Goal: Transaction & Acquisition: Book appointment/travel/reservation

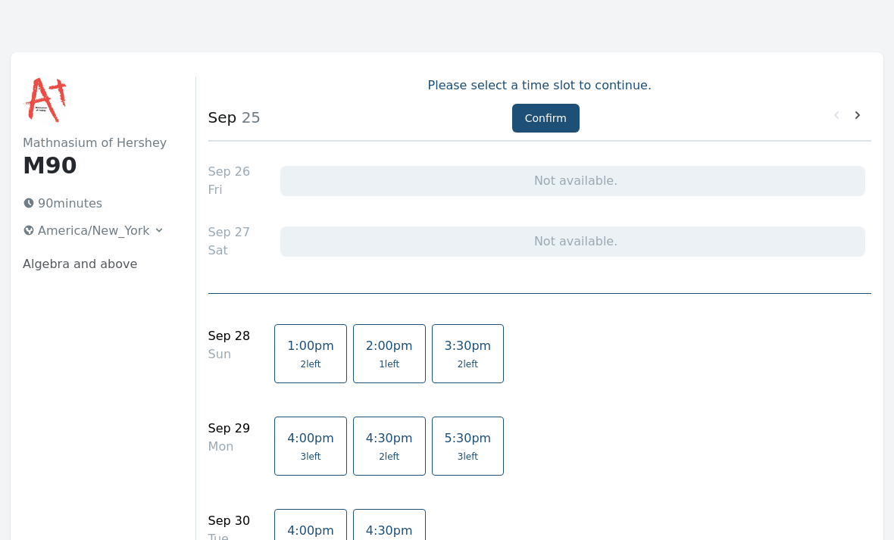
scroll to position [20, 0]
click at [410, 189] on div "Not available." at bounding box center [572, 181] width 585 height 30
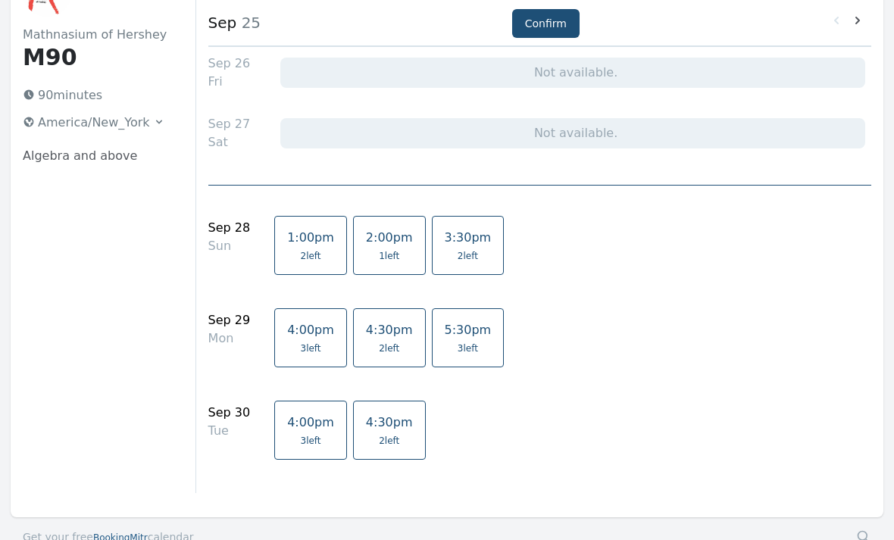
scroll to position [129, 0]
click at [319, 247] on link "1:00pm 2 left" at bounding box center [310, 245] width 73 height 59
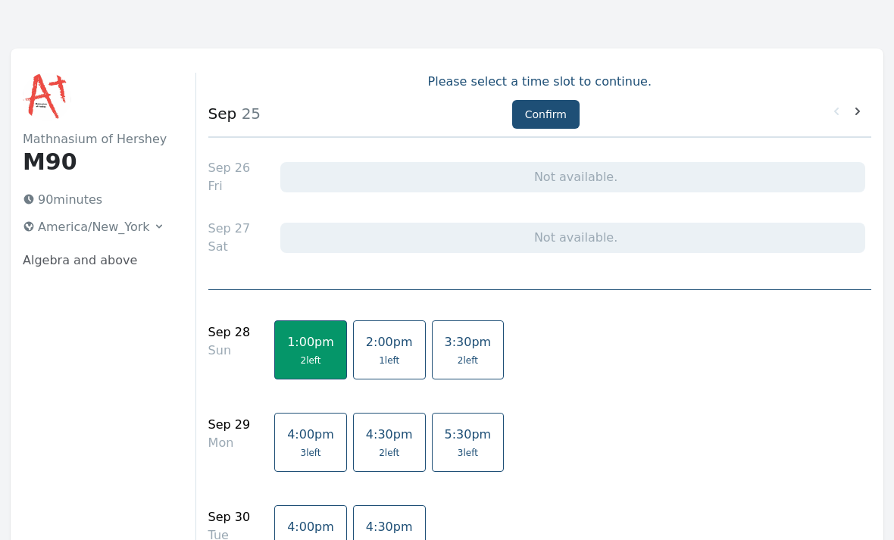
scroll to position [23, 0]
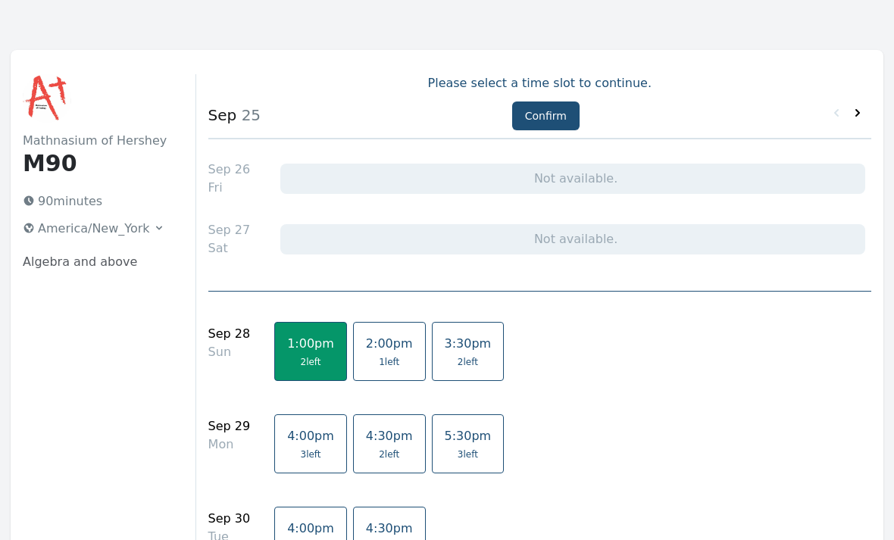
click at [854, 116] on icon at bounding box center [857, 112] width 15 height 15
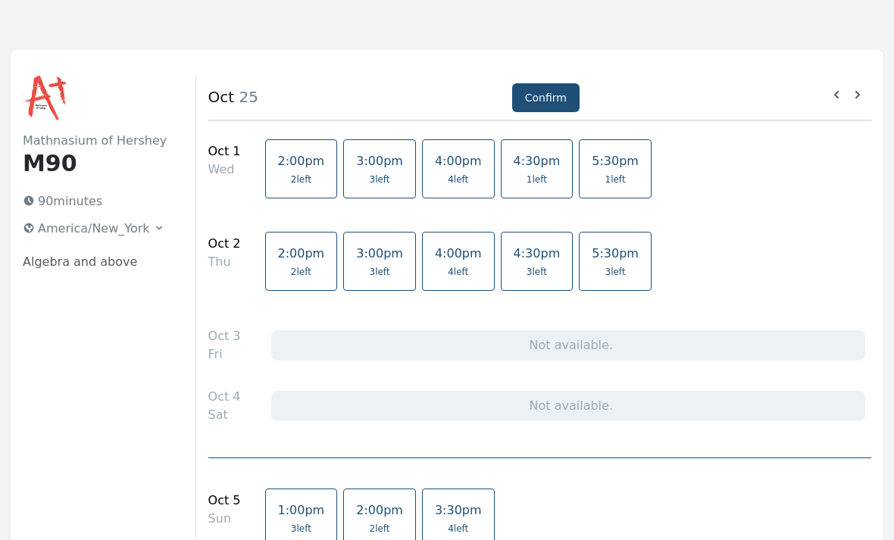
click at [370, 270] on span "3 left" at bounding box center [380, 272] width 20 height 12
click at [390, 191] on link "3:00pm 3 left" at bounding box center [379, 168] width 73 height 59
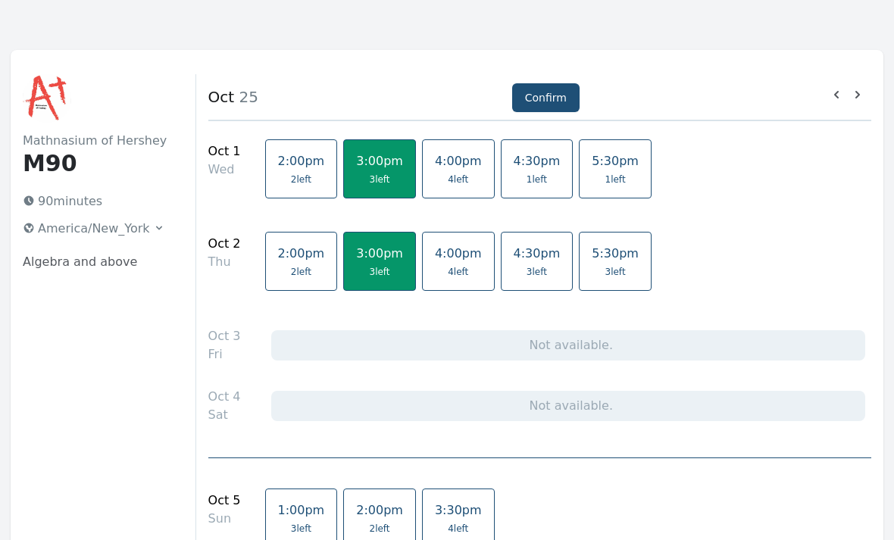
click at [289, 263] on link "2:00pm 2 left" at bounding box center [301, 261] width 73 height 59
click at [291, 175] on span "2 left" at bounding box center [301, 179] width 20 height 12
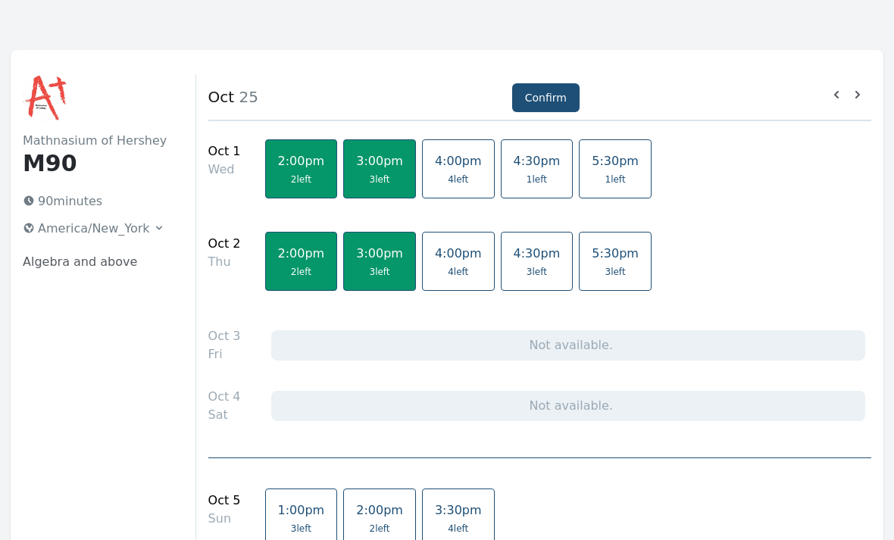
click at [371, 257] on span "3:00pm" at bounding box center [379, 253] width 47 height 14
click at [349, 171] on link "3:00pm 3 left" at bounding box center [379, 168] width 73 height 59
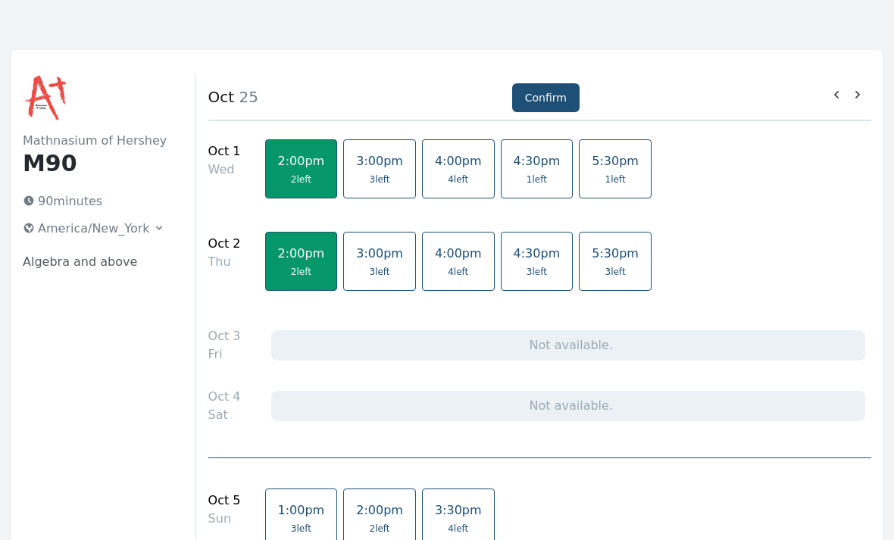
click at [830, 105] on div at bounding box center [725, 96] width 292 height 21
click at [837, 98] on icon at bounding box center [836, 95] width 5 height 8
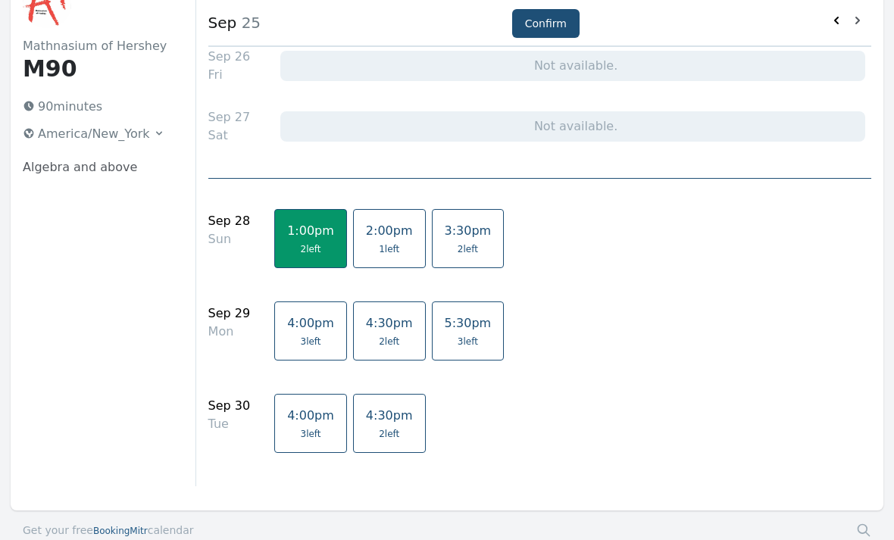
scroll to position [140, 0]
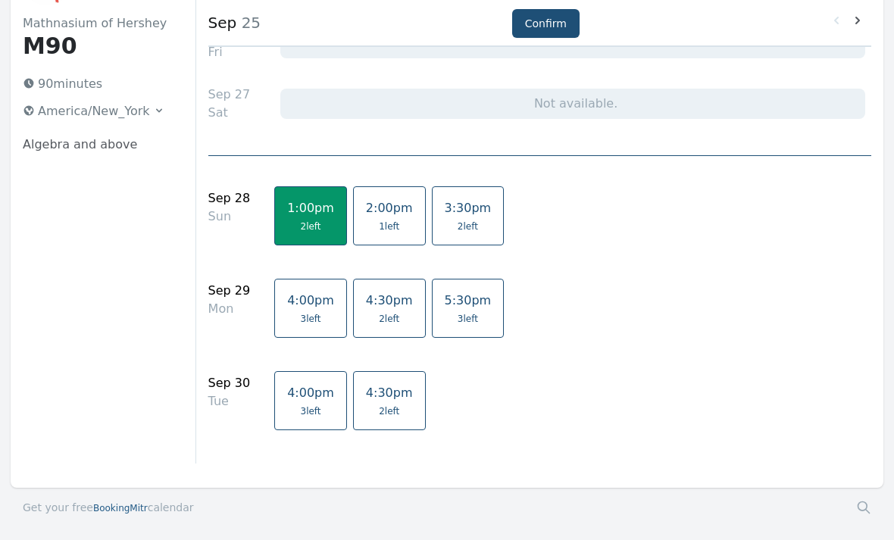
click at [382, 302] on span "4:30pm" at bounding box center [389, 300] width 47 height 14
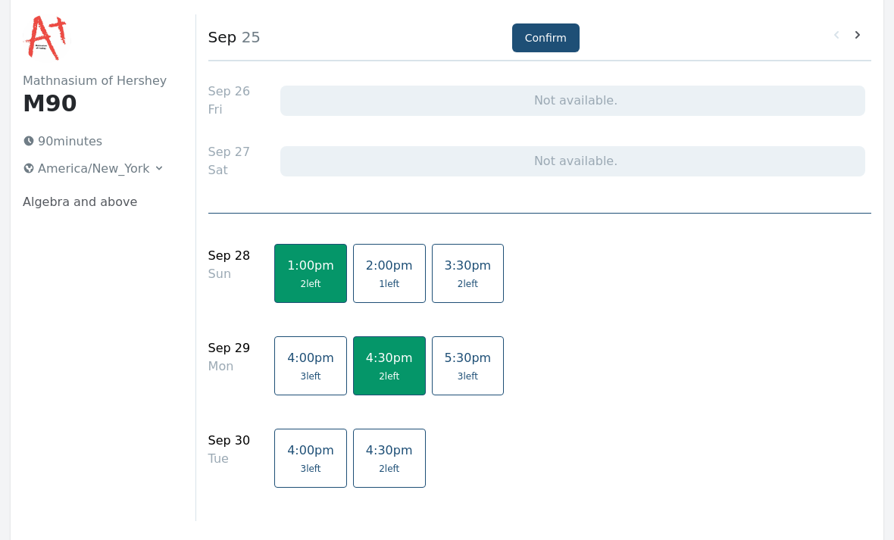
scroll to position [83, 0]
click at [397, 371] on link "4:30pm 2 left" at bounding box center [389, 365] width 73 height 59
click at [319, 461] on link "4:00pm 3 left" at bounding box center [310, 458] width 73 height 59
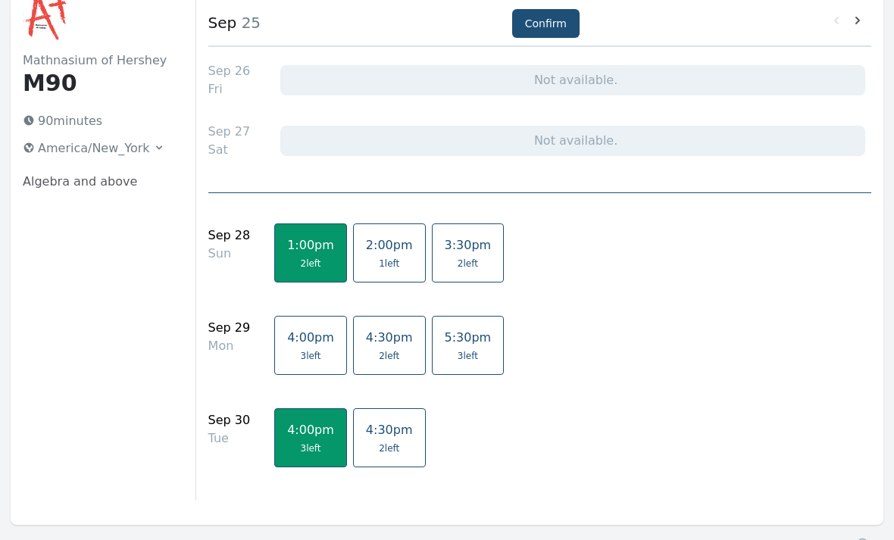
scroll to position [101, 0]
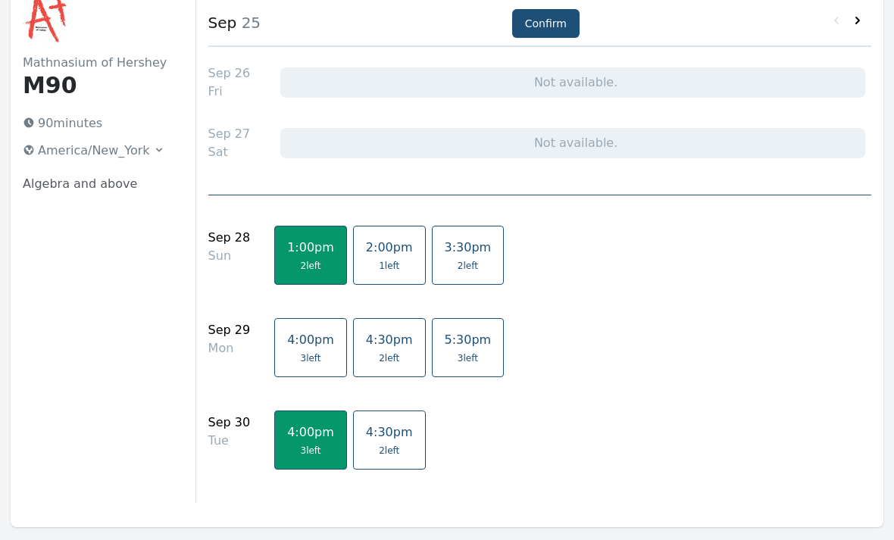
click at [861, 27] on icon at bounding box center [857, 20] width 15 height 15
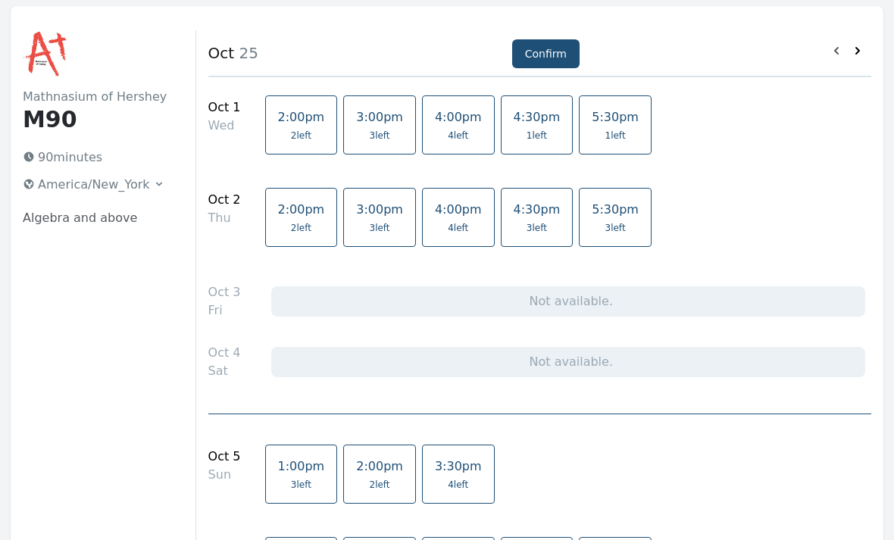
scroll to position [0, 0]
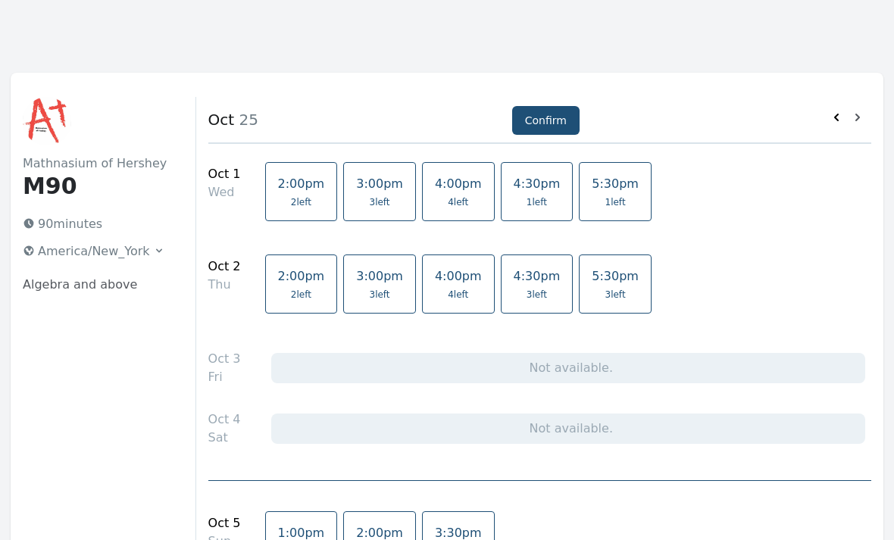
click at [835, 118] on icon at bounding box center [836, 118] width 5 height 8
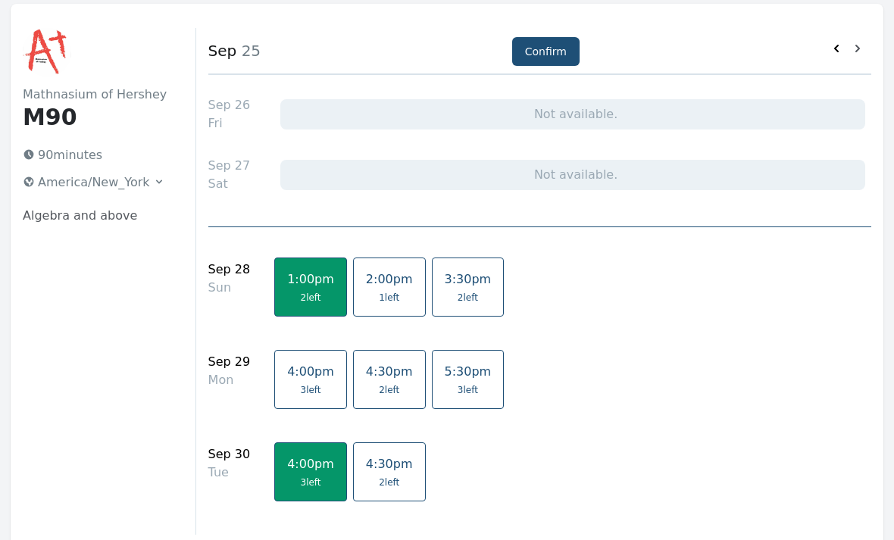
scroll to position [69, 0]
click at [850, 54] on icon at bounding box center [857, 48] width 15 height 15
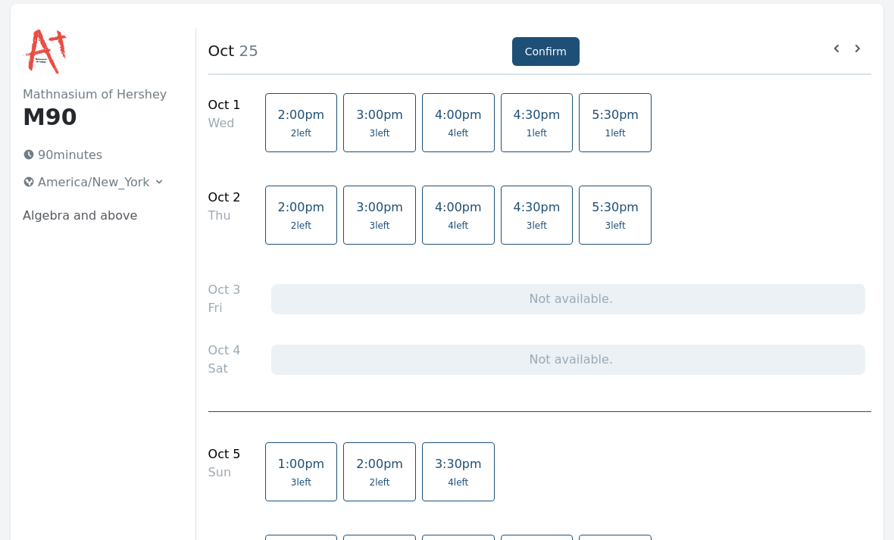
click at [296, 140] on link "2:00pm 2 left" at bounding box center [301, 122] width 73 height 59
click at [279, 215] on link "2:00pm 2 left" at bounding box center [301, 215] width 73 height 59
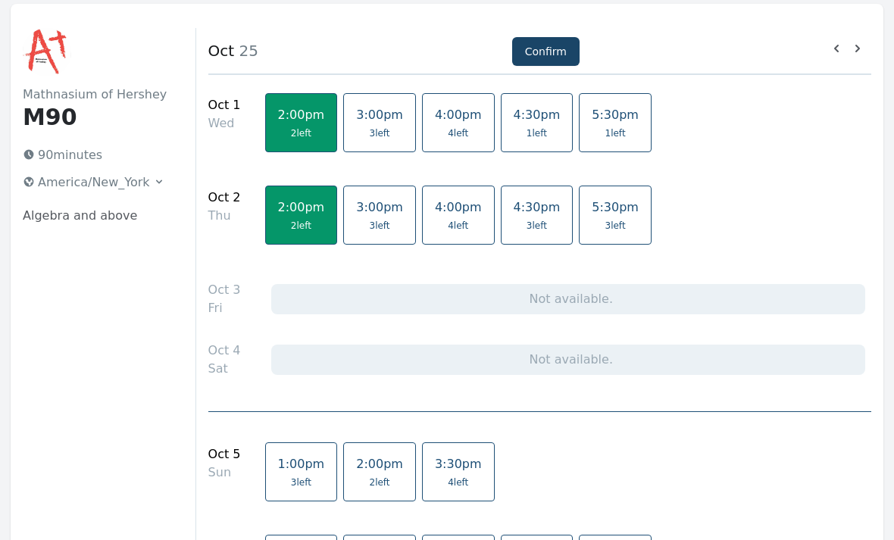
click at [539, 58] on button "Confirm" at bounding box center [545, 51] width 67 height 29
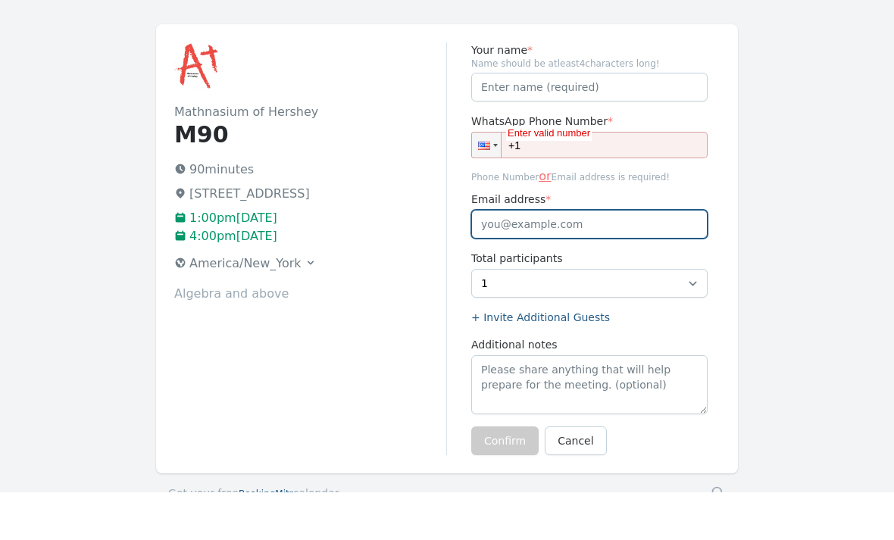
click at [656, 258] on input "Email address *" at bounding box center [589, 272] width 236 height 29
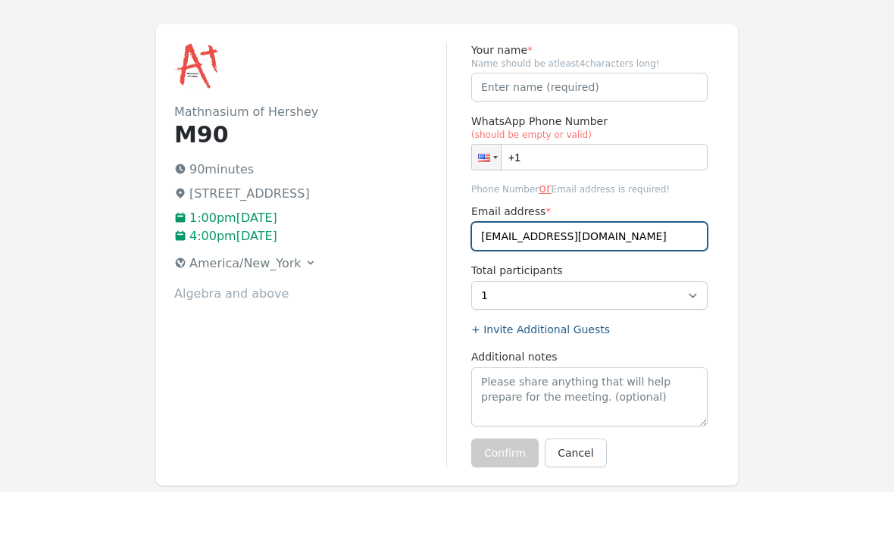
type input "[EMAIL_ADDRESS][DOMAIN_NAME]"
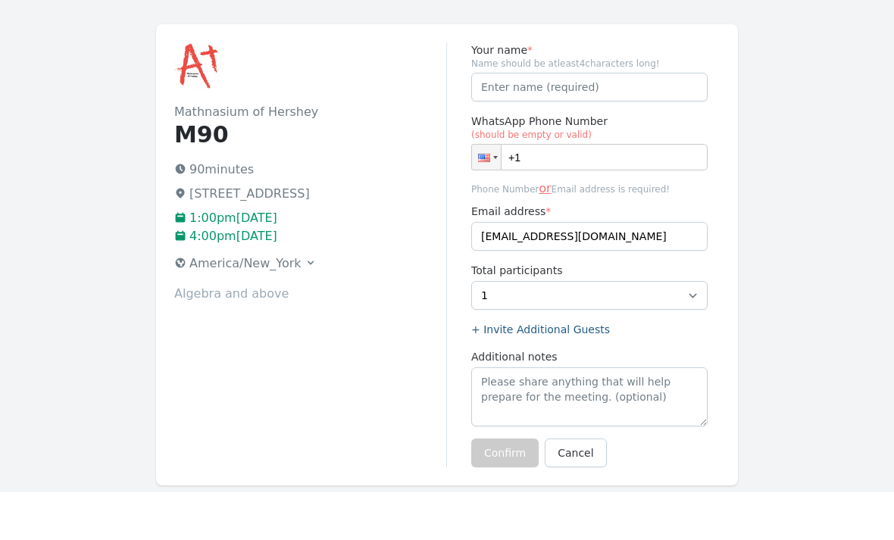
click at [304, 305] on icon at bounding box center [310, 311] width 12 height 12
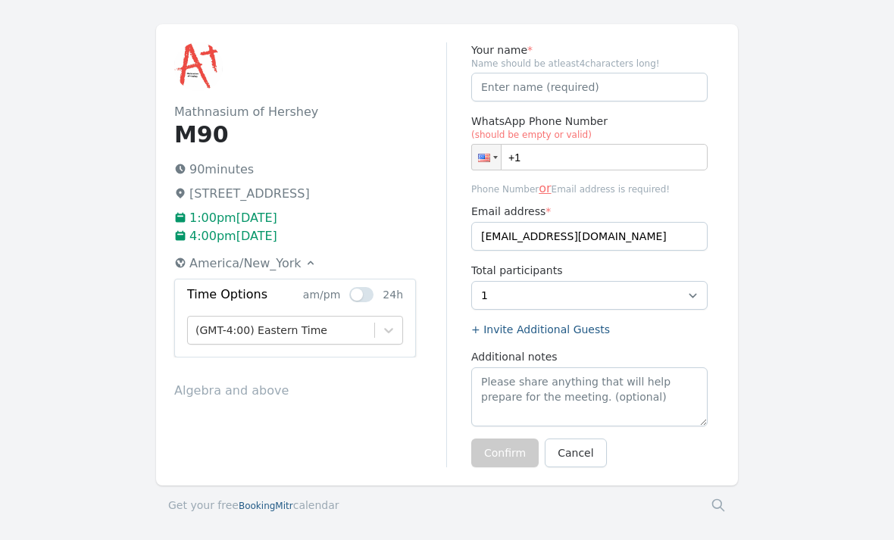
click at [304, 262] on icon at bounding box center [310, 263] width 12 height 12
click at [563, 156] on input "+1" at bounding box center [589, 157] width 236 height 27
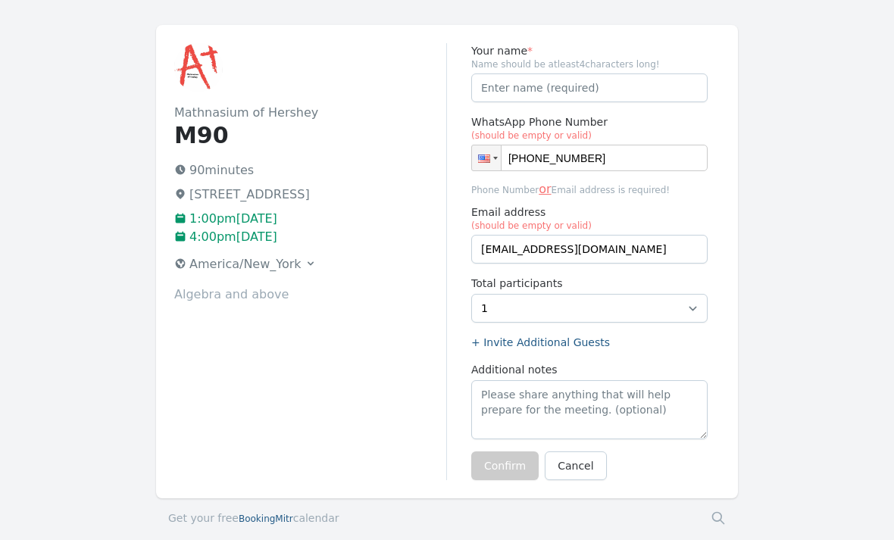
type input "+1 (470) 871-0316"
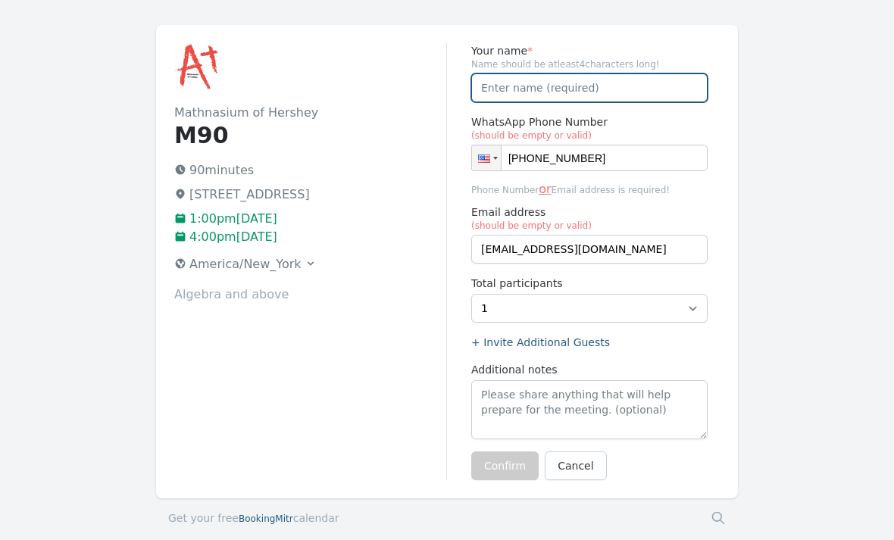
click at [585, 80] on input "Your name *" at bounding box center [589, 87] width 236 height 29
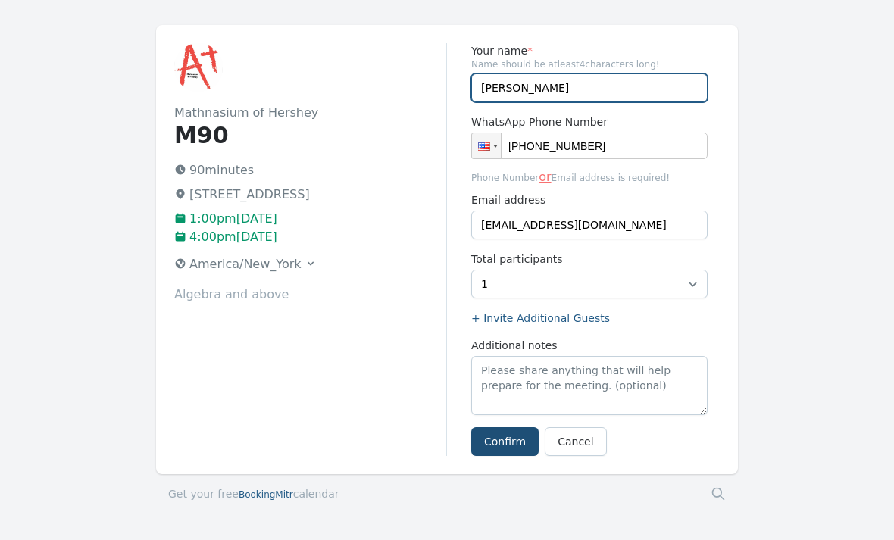
type input "Jea Offodile"
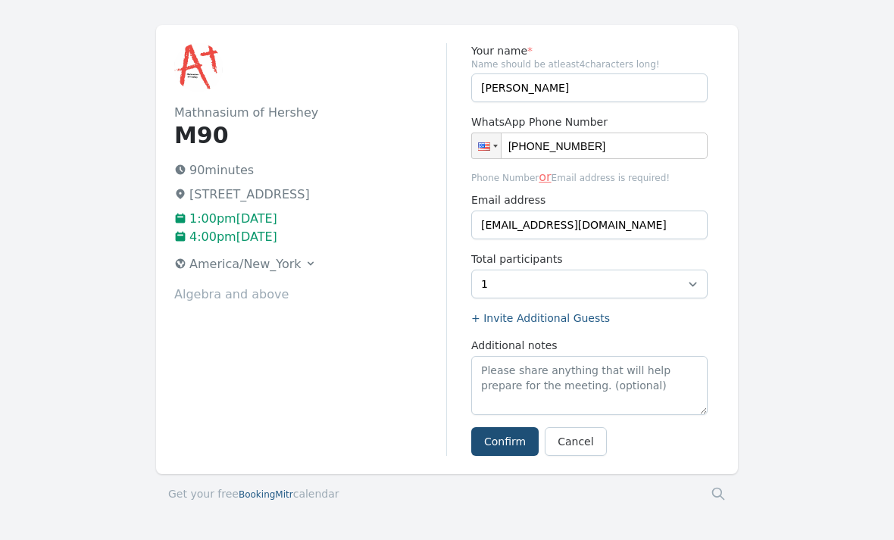
drag, startPoint x: 622, startPoint y: 134, endPoint x: 531, endPoint y: 278, distance: 170.2
click at [0, 0] on html "Mathnasium of Hershey M90 90 minutes 759 Middletown Rd, Hummelstown, PA 17036 1…" at bounding box center [447, 273] width 894 height 643
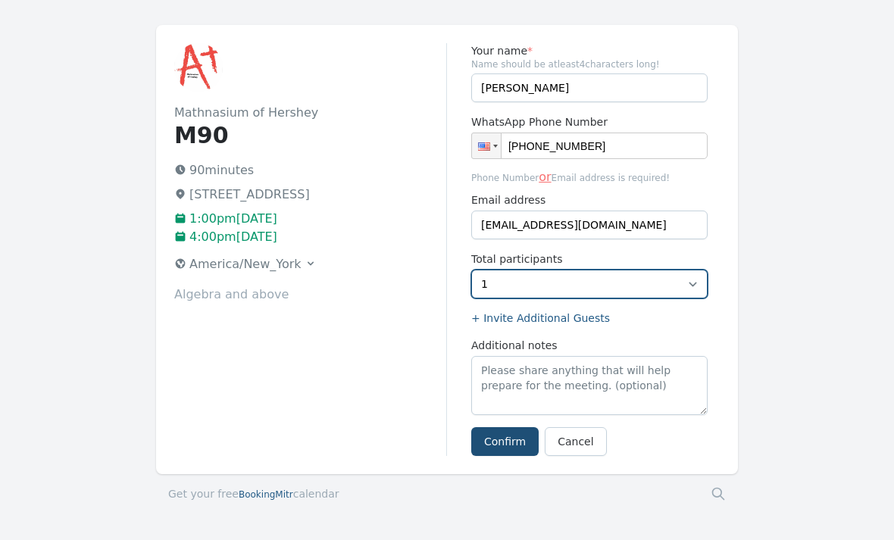
click at [531, 278] on select "1 2" at bounding box center [589, 284] width 236 height 29
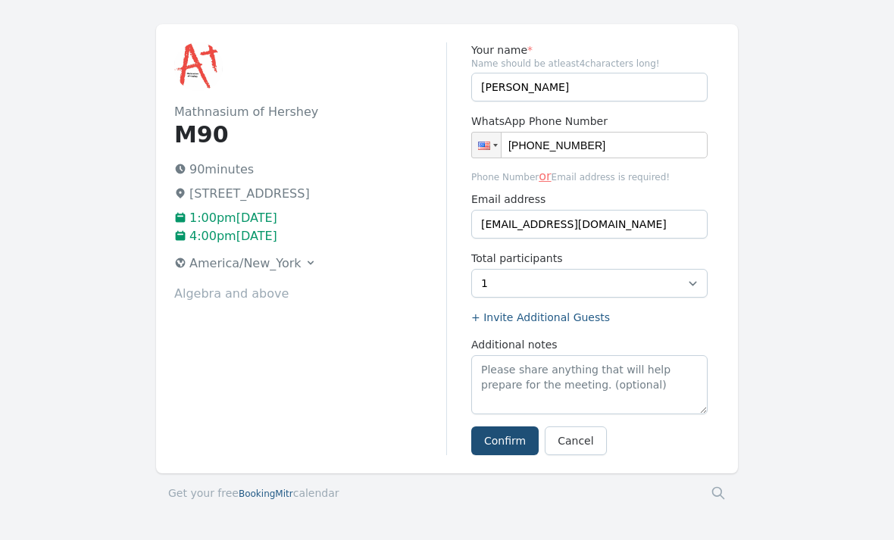
scroll to position [48, 0]
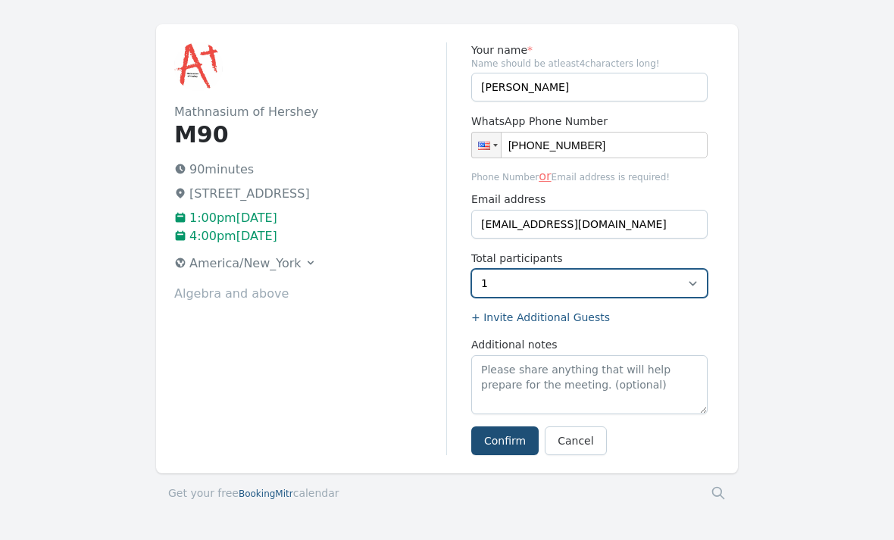
drag, startPoint x: 511, startPoint y: 429, endPoint x: 529, endPoint y: 282, distance: 147.9
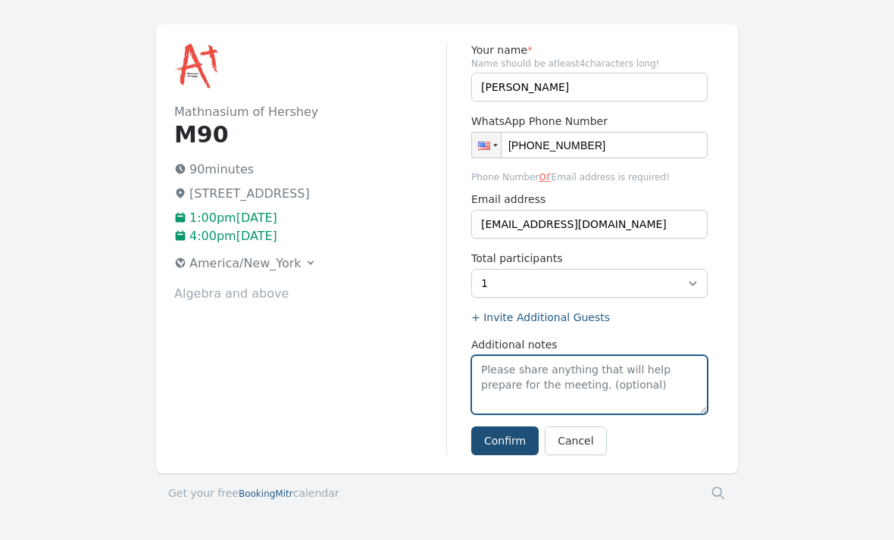
scroll to position [48, 0]
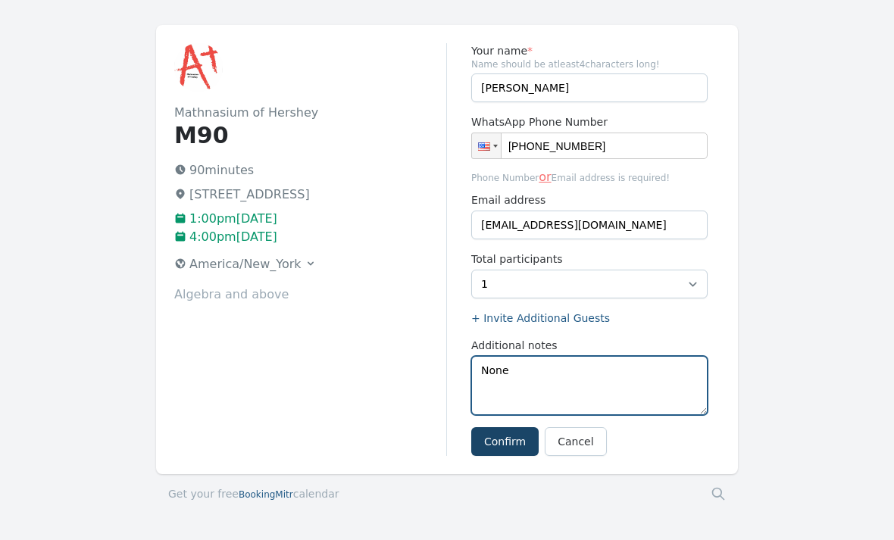
type textarea "None"
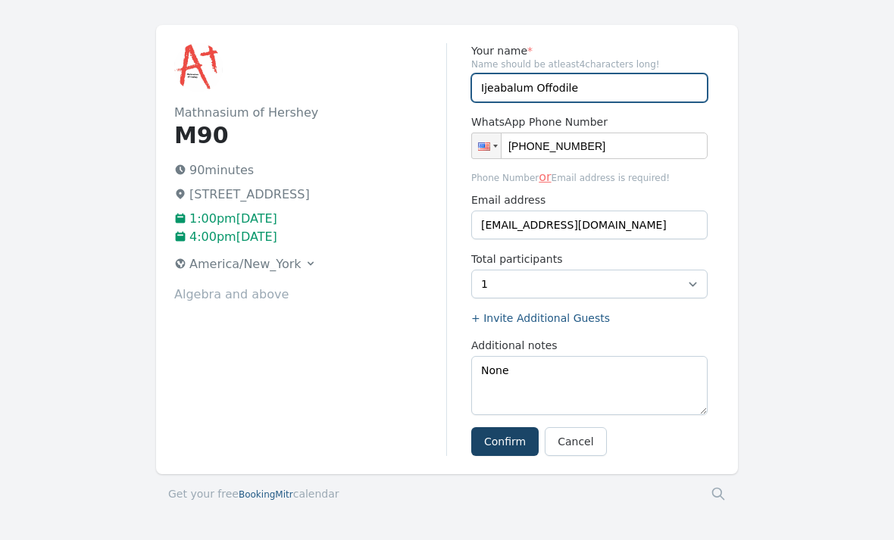
type input "Ijeabalum Offodile"
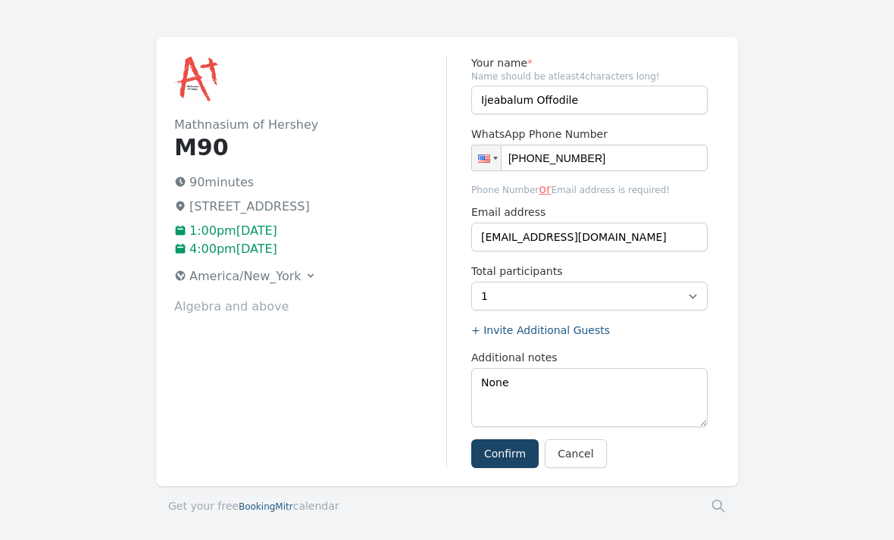
scroll to position [0, 0]
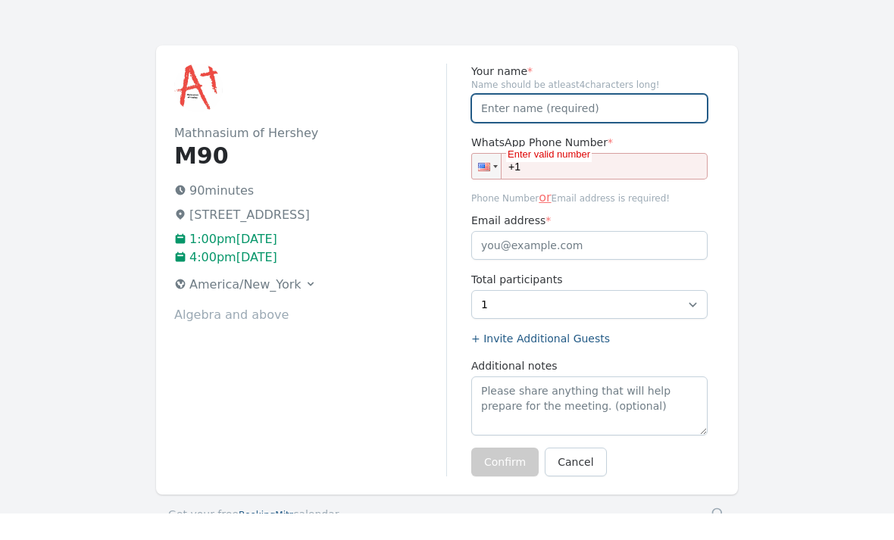
click at [598, 121] on input "Your name *" at bounding box center [589, 135] width 236 height 29
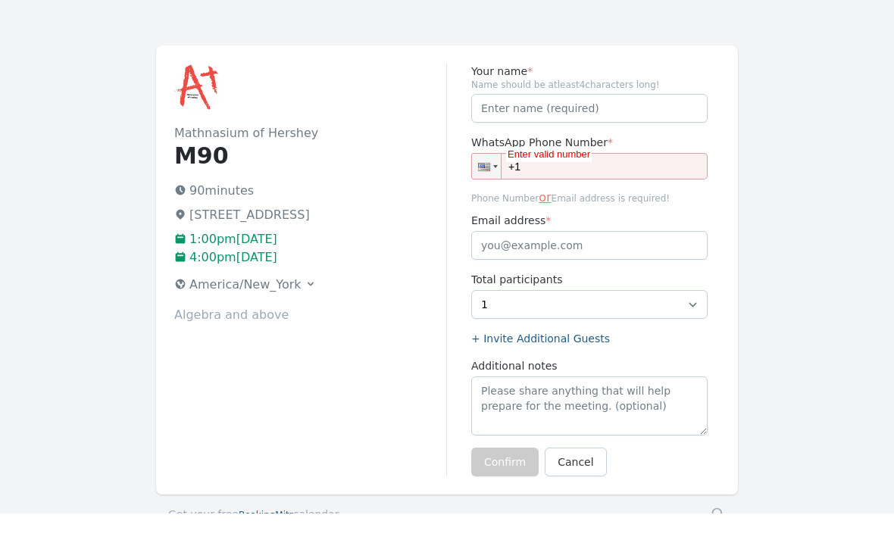
click at [644, 180] on input "+1" at bounding box center [589, 193] width 236 height 27
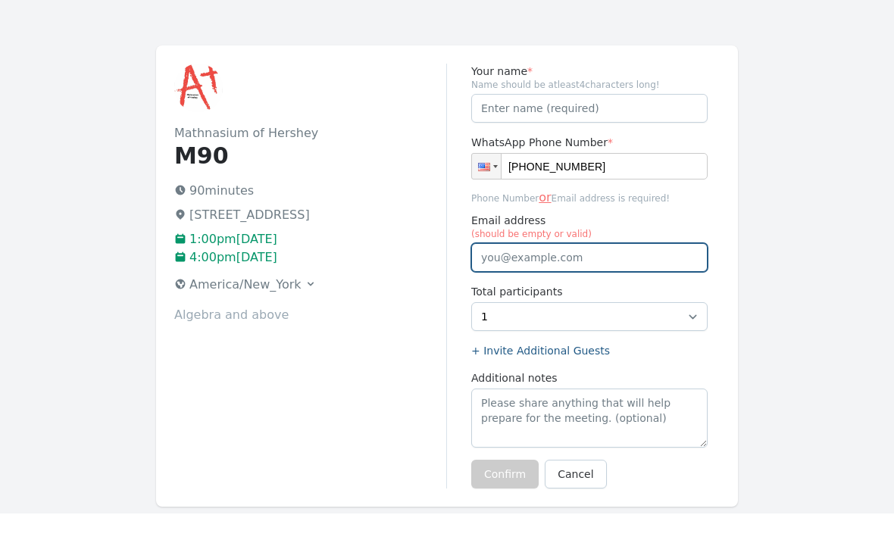
click at [616, 270] on input "Email address (should be empty or valid)" at bounding box center [589, 284] width 236 height 29
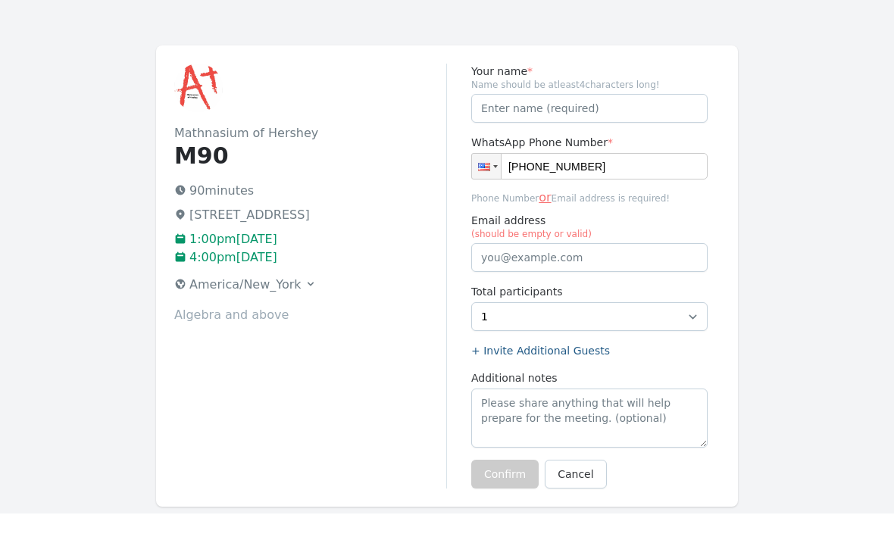
click at [626, 180] on input "[PHONE_NUMBER]" at bounding box center [589, 193] width 236 height 27
type input "[PHONE_NUMBER]"
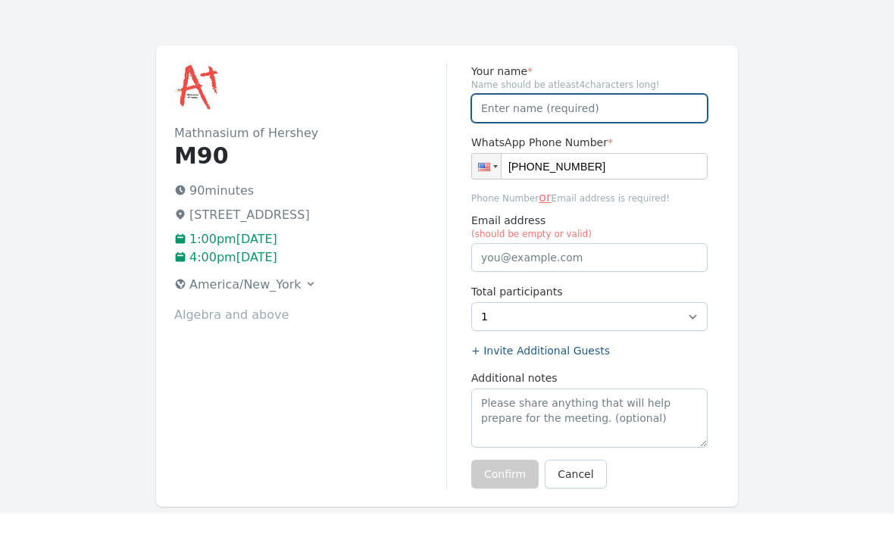
click at [613, 121] on input "Your name *" at bounding box center [589, 135] width 236 height 29
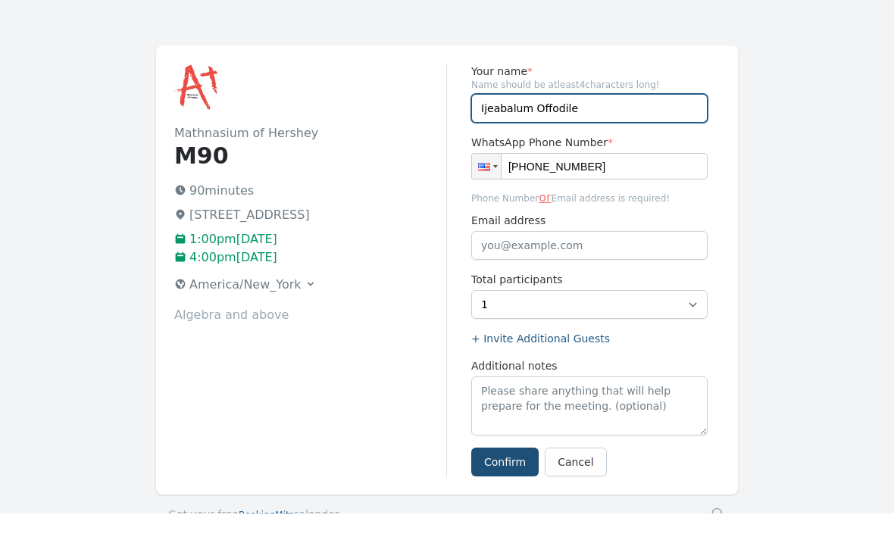
type input "Ijeabalum Offodile"
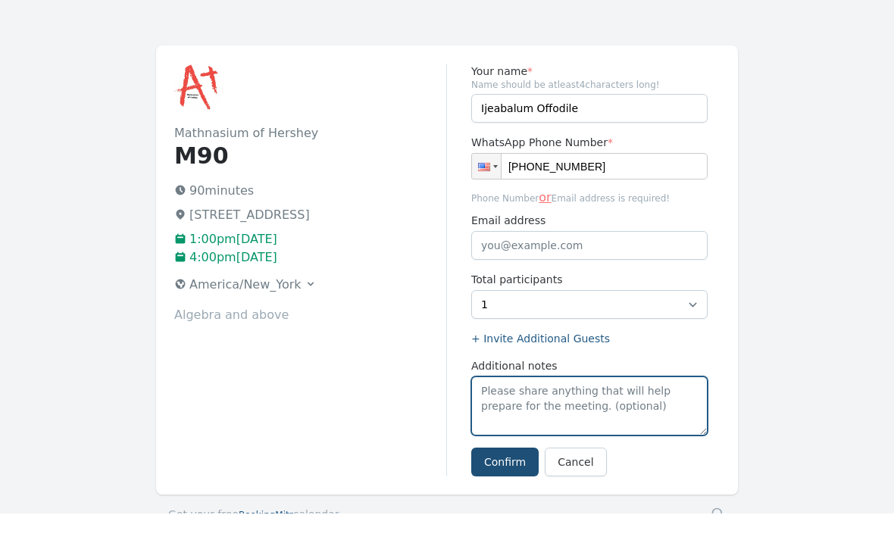
click at [595, 412] on textarea "Additional notes" at bounding box center [589, 433] width 236 height 59
type textarea "none"
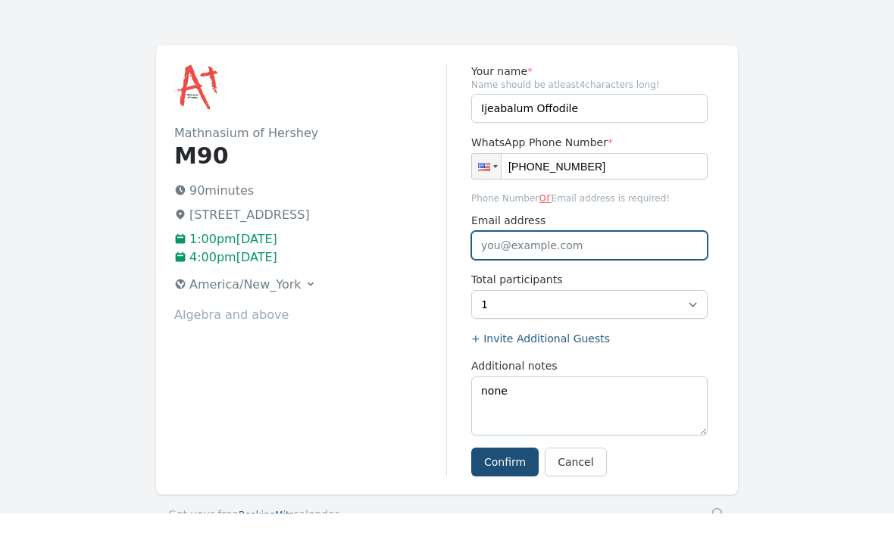
click at [644, 258] on input "Email address" at bounding box center [589, 272] width 236 height 29
type input "jeaoffodile@gmail.com"
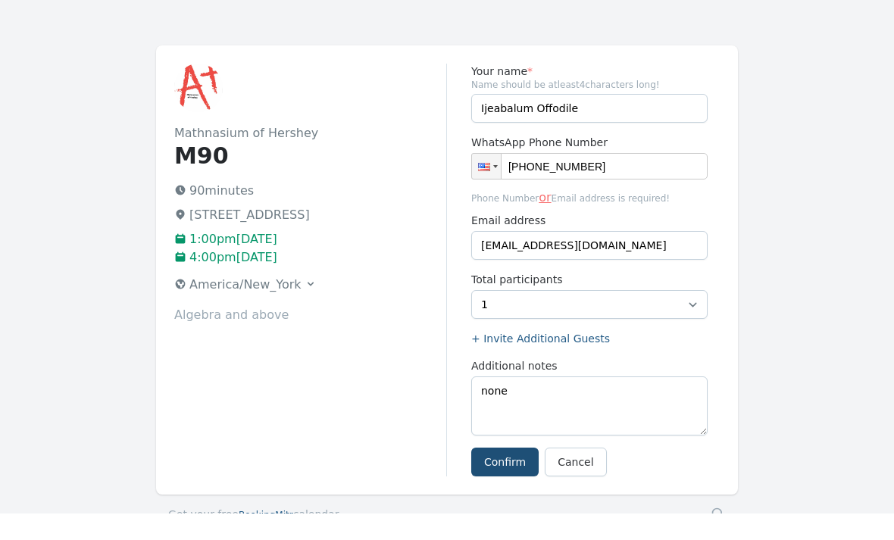
click at [660, 180] on input "+1 (470) 871-0316" at bounding box center [589, 193] width 236 height 27
click at [669, 180] on input "+1 (470) 871-0316" at bounding box center [589, 193] width 236 height 27
click at [643, 180] on input "+1 (470) 871-0316" at bounding box center [589, 193] width 236 height 27
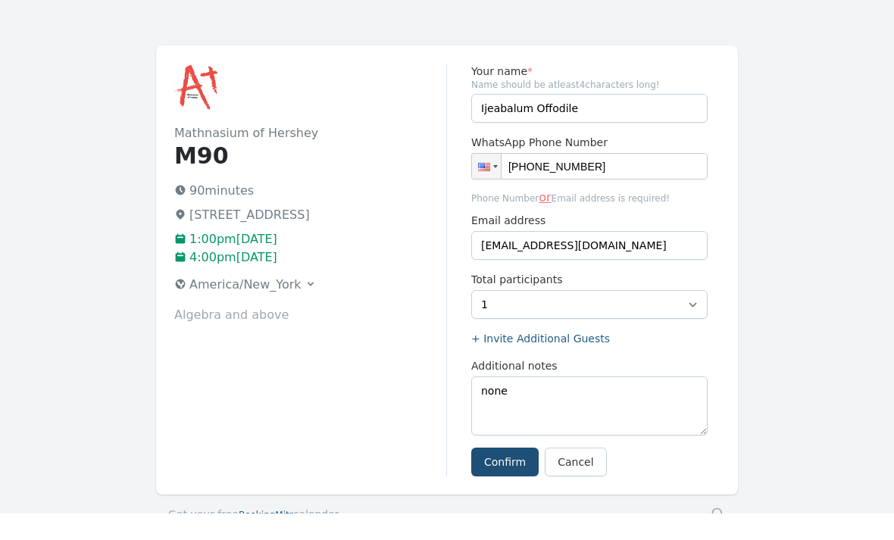
click at [643, 180] on input "+1 (470) 871-0316" at bounding box center [589, 193] width 236 height 27
type input "+1"
click at [762, 370] on div "Mathnasium of Hershey M90 90 minutes 759 Middletown Rd, Hummelstown, PA 17036 1…" at bounding box center [447, 322] width 894 height 498
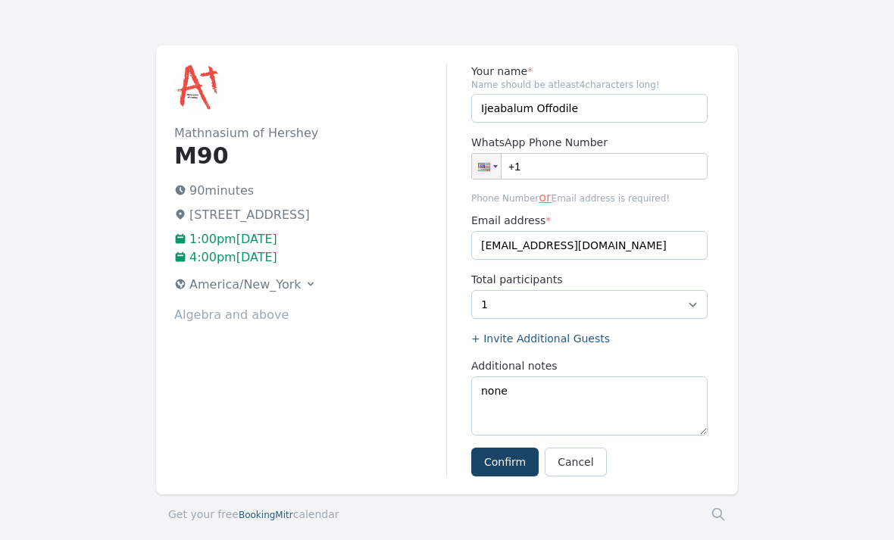
click at [520, 458] on button "Confirm" at bounding box center [504, 462] width 67 height 29
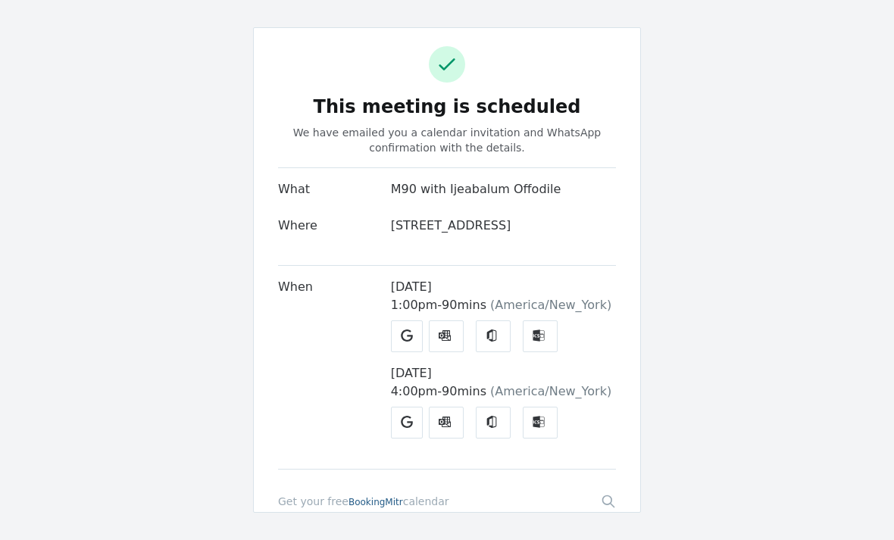
click at [408, 352] on link "Google" at bounding box center [407, 336] width 32 height 32
click at [410, 416] on icon at bounding box center [407, 422] width 12 height 12
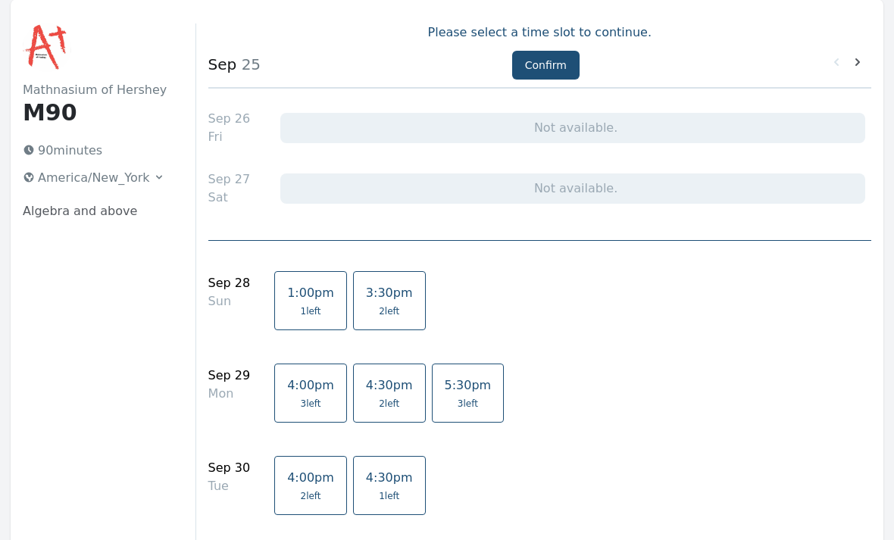
scroll to position [179, 0]
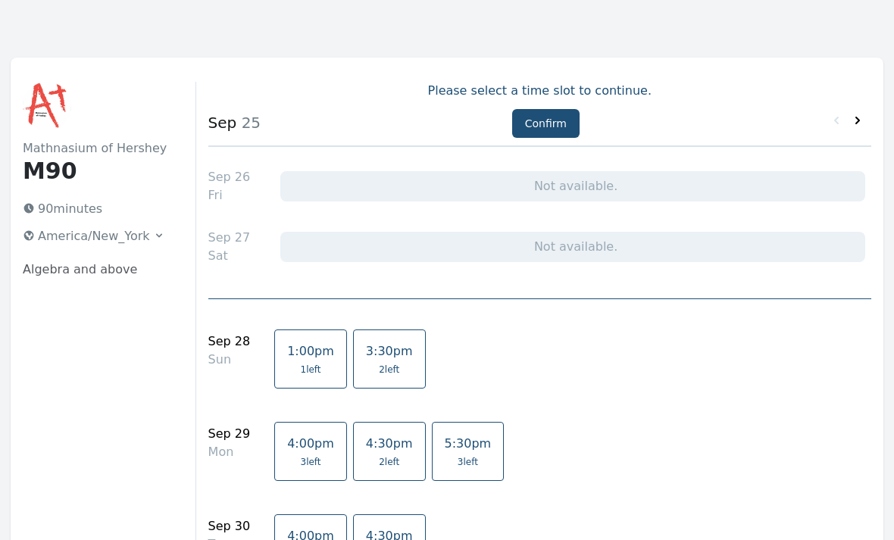
click at [857, 125] on icon at bounding box center [857, 121] width 15 height 15
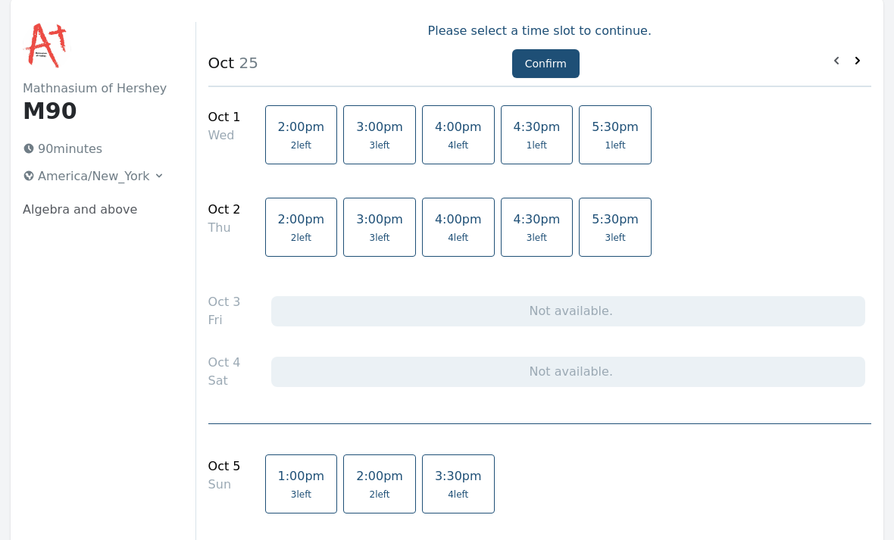
scroll to position [76, 0]
click at [291, 139] on span "2 left" at bounding box center [301, 145] width 20 height 12
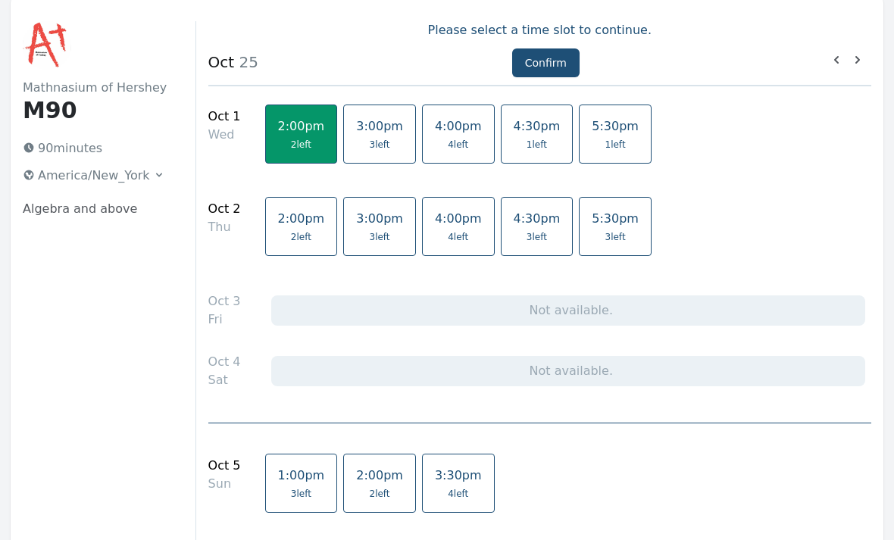
click at [273, 227] on link "2:00pm 2 left" at bounding box center [301, 226] width 73 height 59
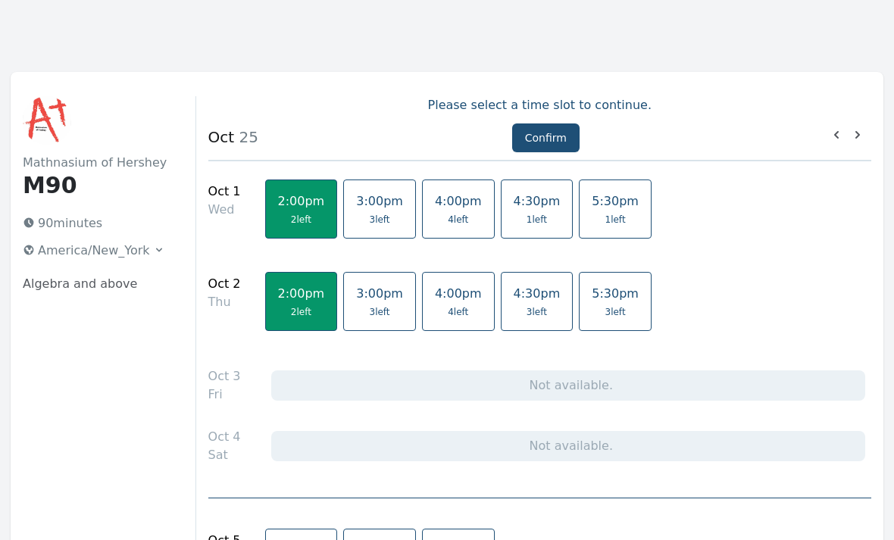
scroll to position [0, 0]
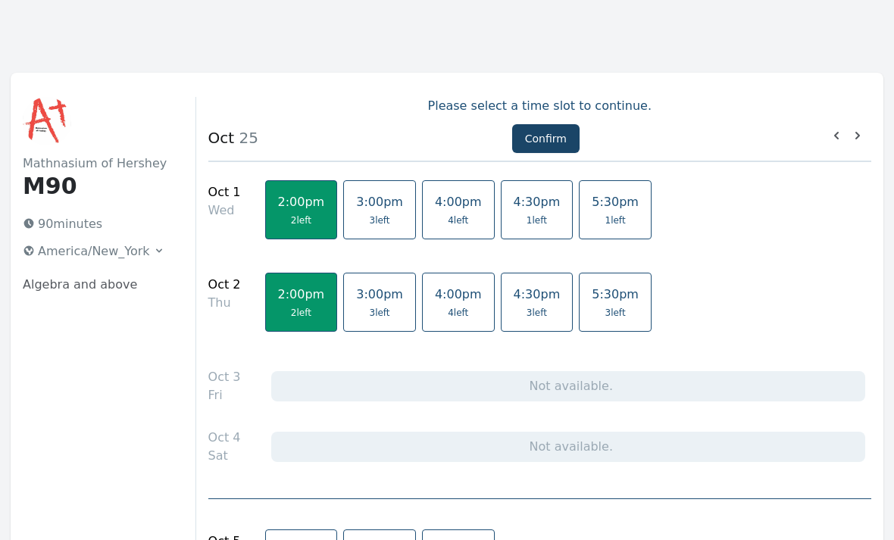
click at [560, 142] on button "Confirm" at bounding box center [545, 138] width 67 height 29
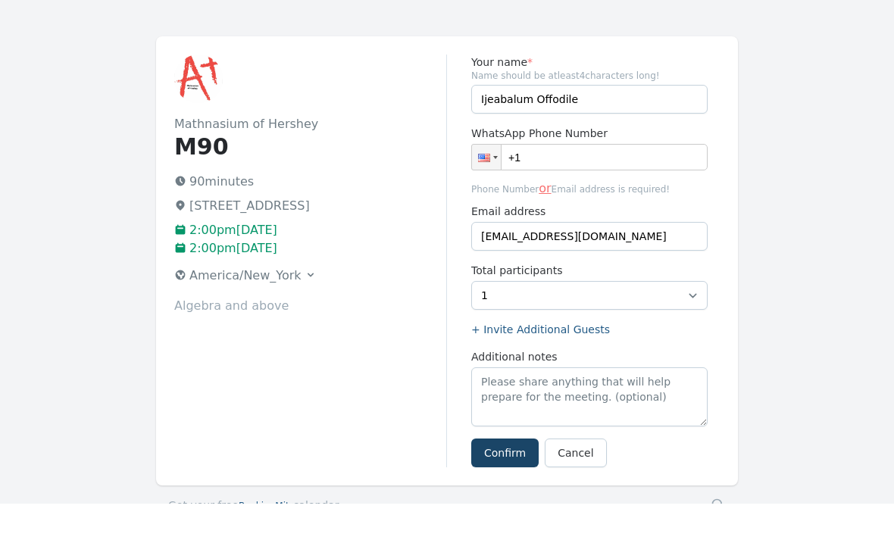
click at [508, 475] on button "Confirm" at bounding box center [504, 489] width 67 height 29
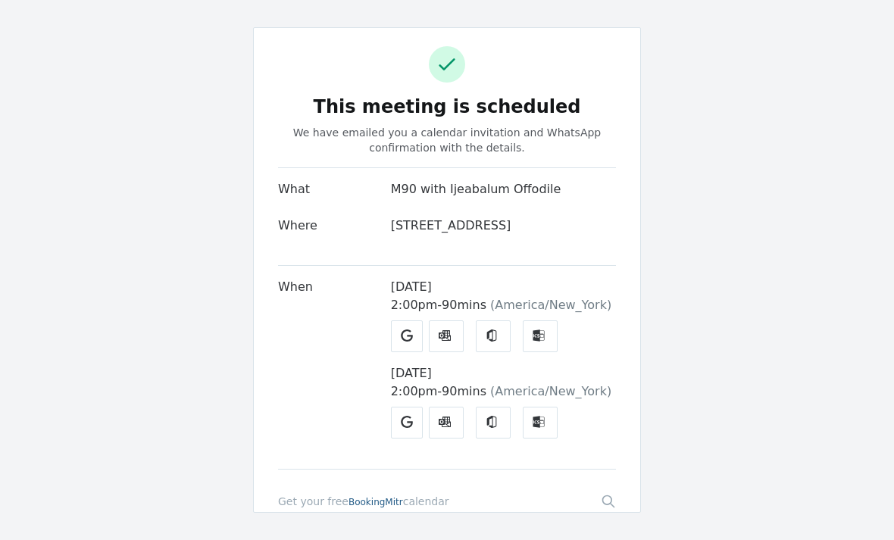
scroll to position [48, 0]
